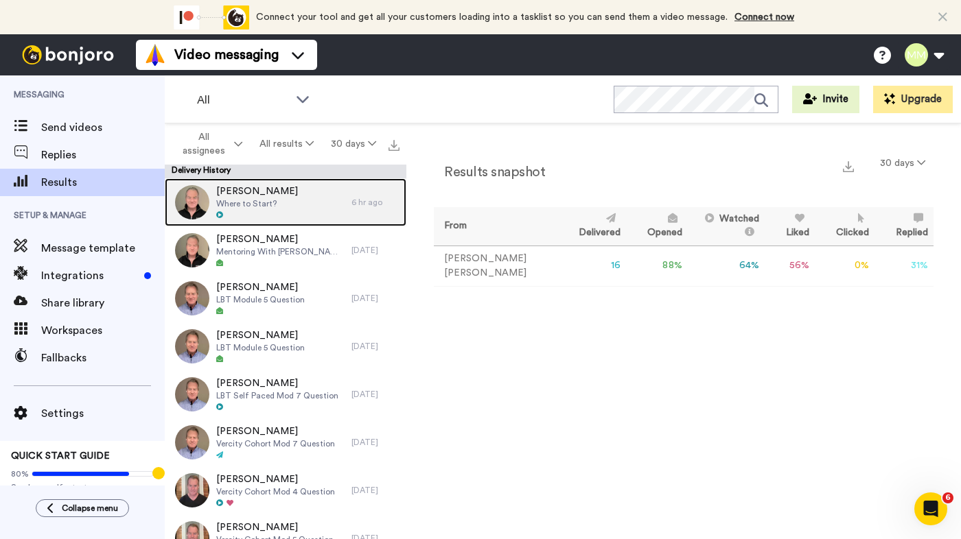
click at [251, 194] on span "Brad Domek" at bounding box center [257, 192] width 82 height 14
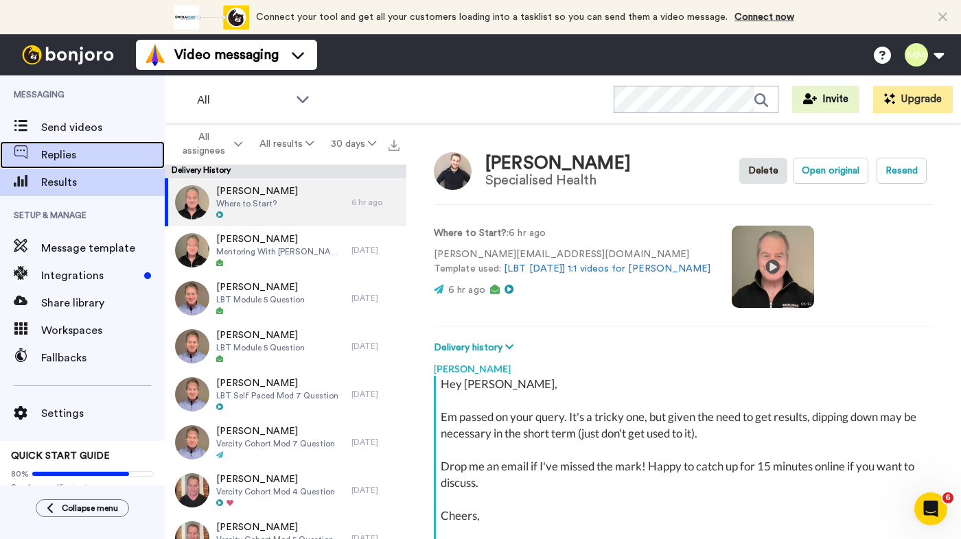
click at [71, 150] on span "Replies" at bounding box center [103, 155] width 124 height 16
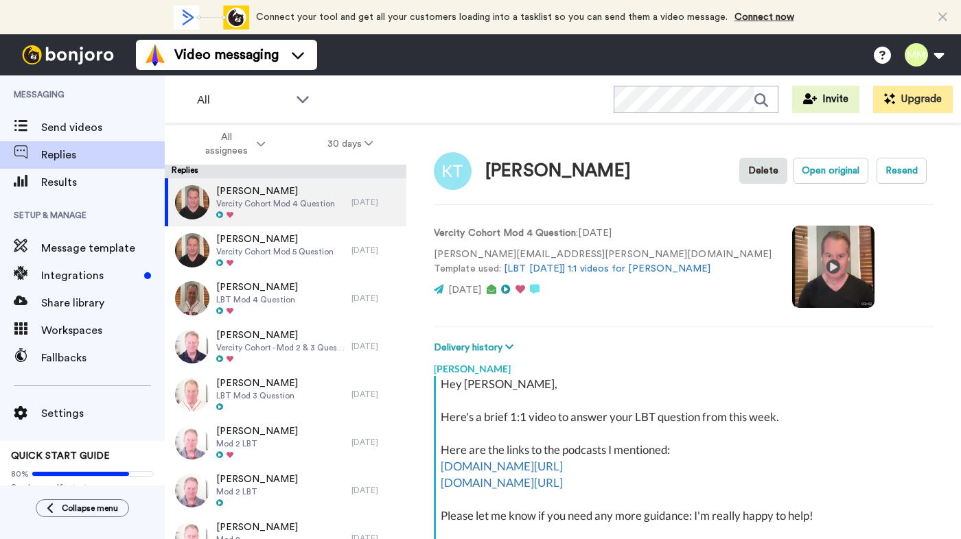
drag, startPoint x: 421, startPoint y: 161, endPoint x: 366, endPoint y: 28, distance: 143.4
type textarea "x"
